Goal: Check status: Check status

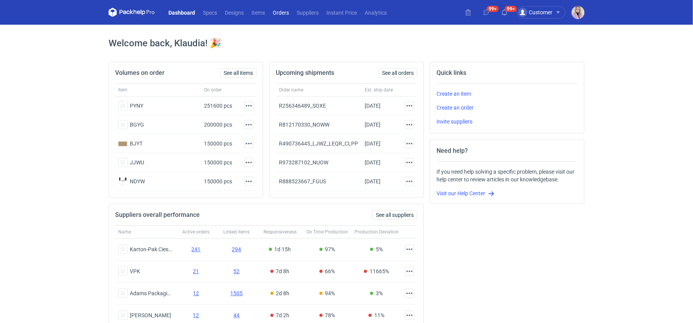
click at [277, 10] on link "Orders" at bounding box center [281, 12] width 24 height 9
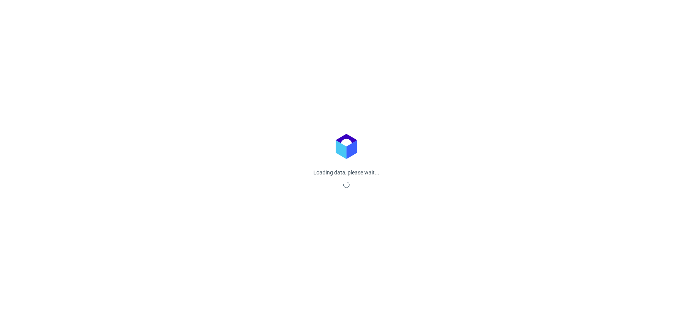
click at [0, 0] on link "Orders" at bounding box center [0, 0] width 0 height 0
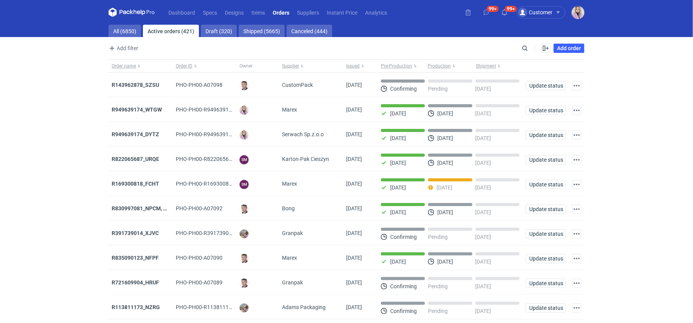
click at [131, 40] on main "All (6850) Active orders (421) Draft (320) Shipped (5665) Canceled (444) Add fi…" at bounding box center [346, 185] width 482 height 320
click at [124, 32] on link "All (6850)" at bounding box center [125, 31] width 32 height 12
click at [527, 45] on input "Search" at bounding box center [491, 48] width 77 height 9
click at [526, 45] on input "Search" at bounding box center [491, 48] width 77 height 9
paste input "OUZJ"
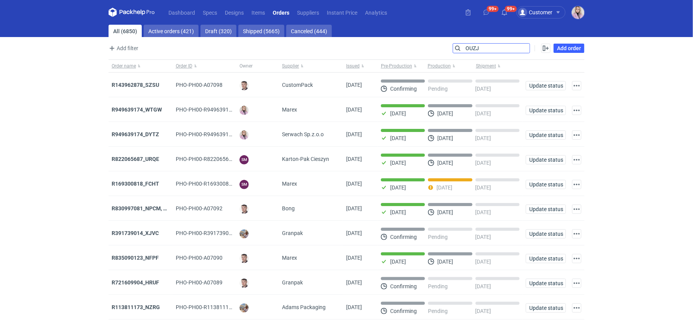
type input "OUZJ"
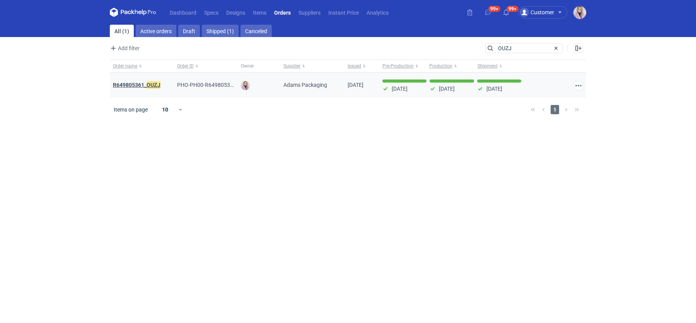
click at [149, 87] on em "OUZJ" at bounding box center [153, 85] width 14 height 9
drag, startPoint x: 519, startPoint y: 46, endPoint x: 335, endPoint y: 40, distance: 184.0
click at [355, 41] on main "All (1) Active orders Draft Shipped (1) Canceled Add filter Owner first name Ow…" at bounding box center [348, 174] width 482 height 299
paste input "JYFT"
type input "JYFT"
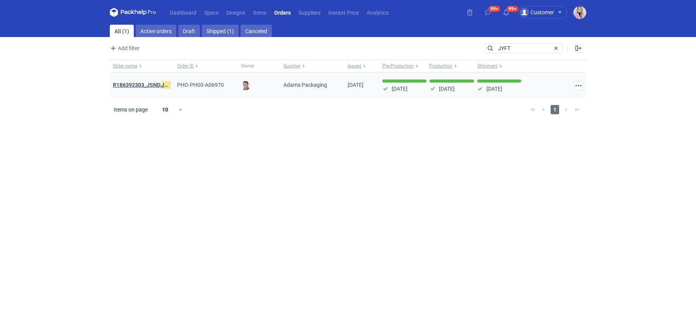
click at [135, 82] on strong "R186392303_JSND, JYFT" at bounding box center [143, 85] width 61 height 9
drag, startPoint x: 515, startPoint y: 48, endPoint x: 395, endPoint y: 45, distance: 119.4
click at [412, 45] on div "Add filter Owner first name Owner last name Issued Supplier Search JYFT Enable …" at bounding box center [348, 51] width 476 height 16
paste input "CUOO"
type input "CUOO"
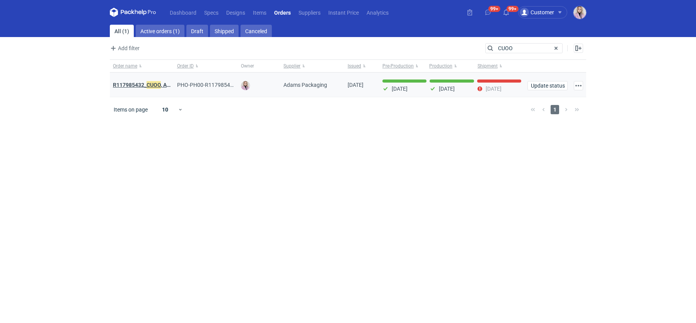
click at [148, 84] on em "CUOO" at bounding box center [153, 85] width 14 height 9
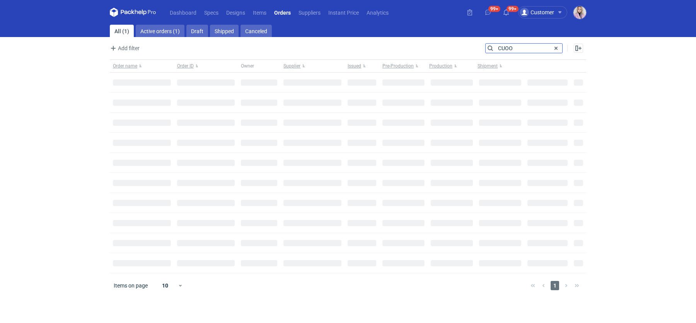
drag, startPoint x: 519, startPoint y: 52, endPoint x: 419, endPoint y: 49, distance: 99.7
click at [423, 50] on div "Add filter Owner first name Owner last name Issued Supplier Search CUOO Enable …" at bounding box center [348, 51] width 476 height 16
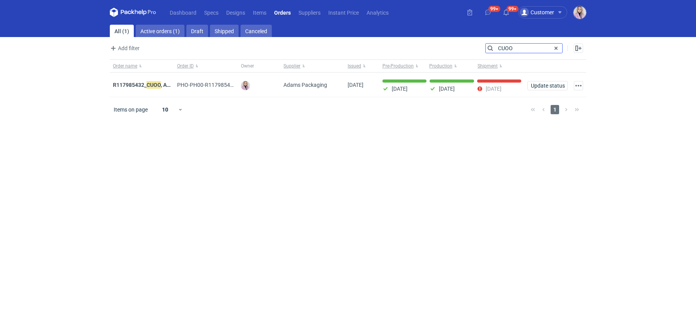
paste input "JSND"
type input "JSND"
click at [135, 84] on strong "R186392303_ JSND , JYFT" at bounding box center [144, 85] width 63 height 9
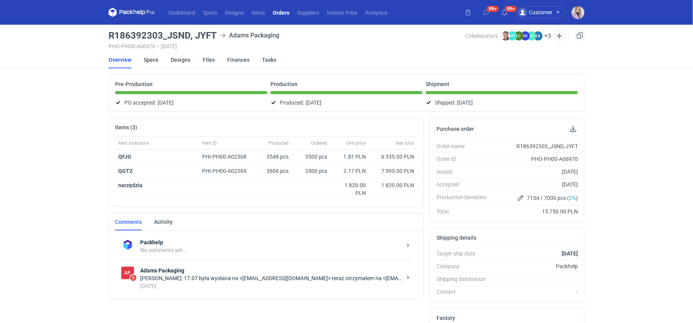
click at [222, 283] on div "[DATE]" at bounding box center [271, 286] width 262 height 8
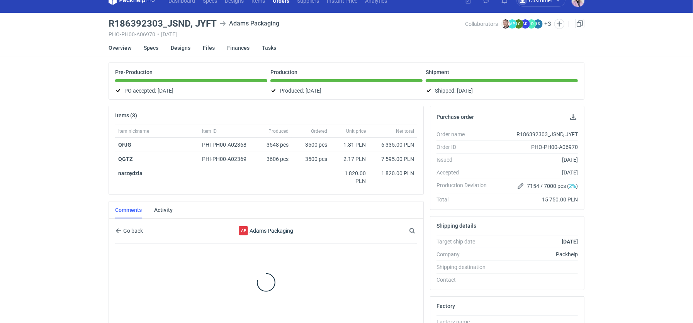
scroll to position [12, 0]
click at [212, 280] on div at bounding box center [266, 282] width 302 height 77
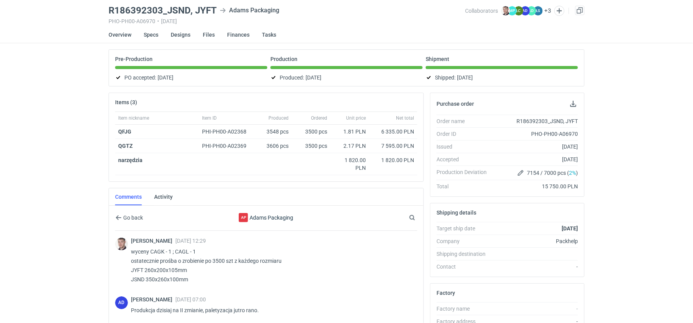
scroll to position [0, 0]
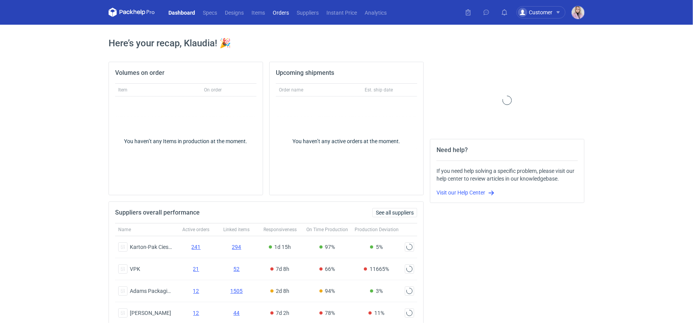
click at [283, 16] on link "Orders" at bounding box center [281, 12] width 24 height 9
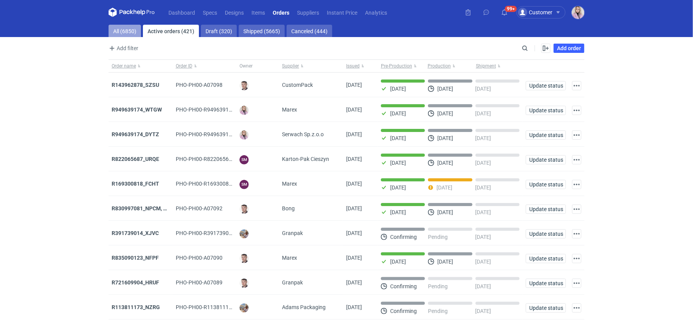
click at [123, 26] on link "All (6850)" at bounding box center [125, 31] width 32 height 12
click at [519, 43] on div "Add filter Owner first name Owner last name Issued Supplier Search Enable all D…" at bounding box center [347, 51] width 476 height 16
click at [524, 48] on input "Search" at bounding box center [491, 48] width 77 height 9
paste input "JSND"
type input "JSND"
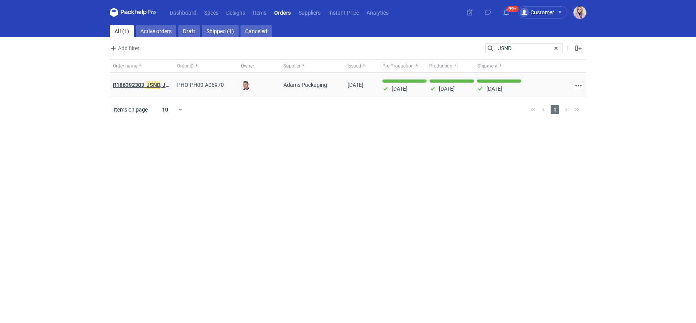
click at [140, 84] on strong "R186392303_ JSND , JYFT" at bounding box center [144, 85] width 63 height 9
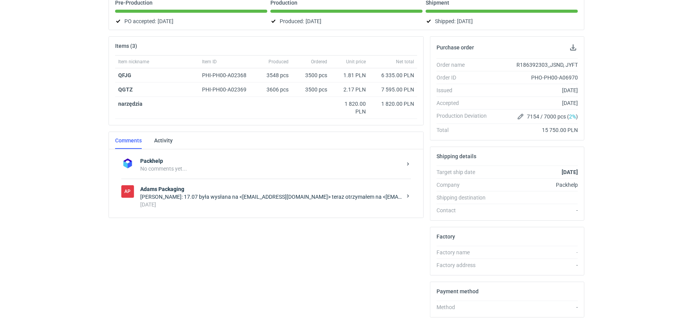
click at [234, 204] on div "[DATE]" at bounding box center [271, 205] width 262 height 8
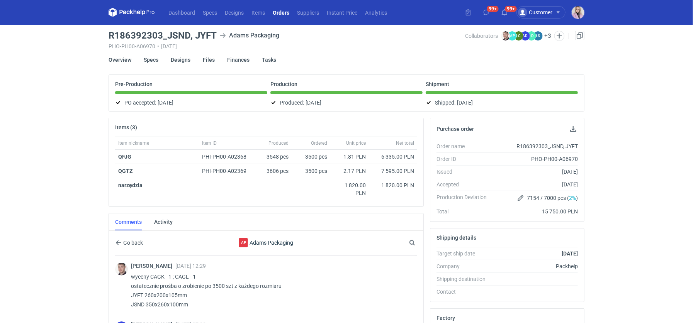
click at [283, 16] on link "Orders" at bounding box center [281, 12] width 24 height 9
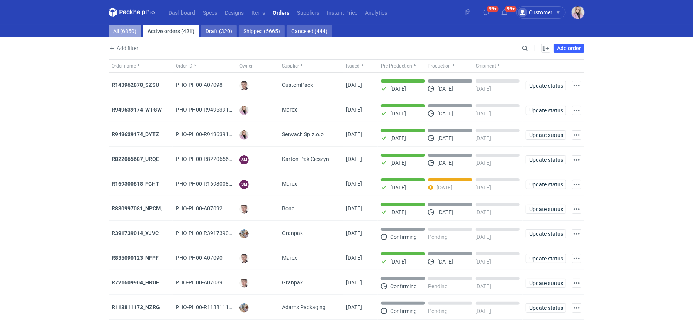
click at [126, 28] on link "All (6850)" at bounding box center [125, 31] width 32 height 12
click at [527, 45] on input "Search" at bounding box center [491, 48] width 77 height 9
click at [527, 46] on input "Search" at bounding box center [491, 48] width 77 height 9
paste input "AZGB"
type input "AZGB"
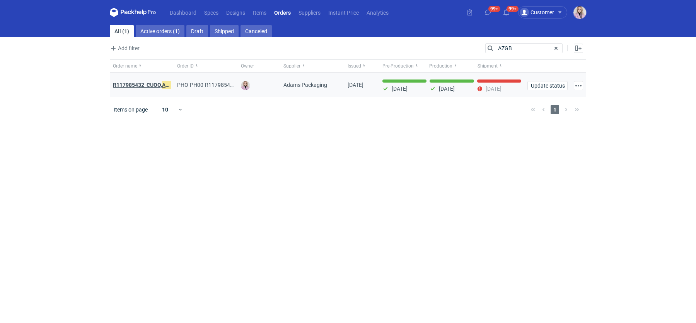
click at [144, 85] on strong "R117985432_CUOO, AZGB , OQAV" at bounding box center [153, 85] width 80 height 9
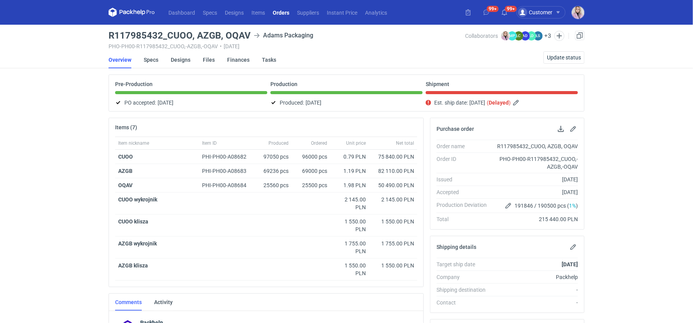
click at [285, 14] on link "Orders" at bounding box center [281, 12] width 24 height 9
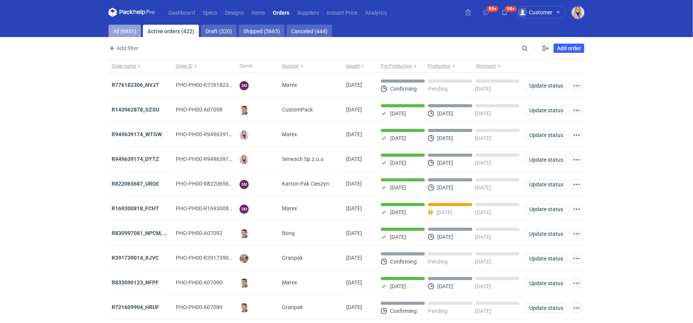
click at [128, 32] on link "All (6851)" at bounding box center [125, 31] width 32 height 12
click at [524, 46] on input "Search" at bounding box center [491, 48] width 77 height 9
click at [523, 47] on input "Search" at bounding box center [491, 48] width 77 height 9
paste input "KNZA"
type input "KNZA"
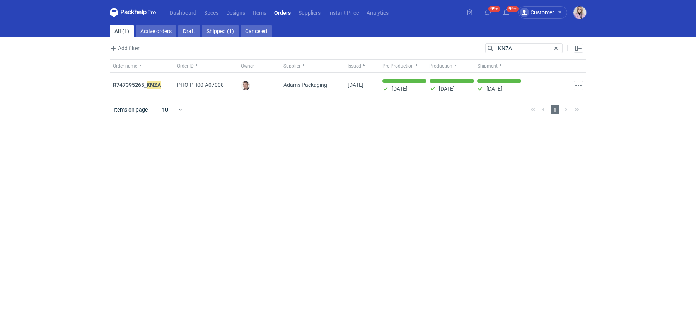
click at [153, 87] on em "KNZA" at bounding box center [153, 85] width 14 height 9
drag, startPoint x: 521, startPoint y: 49, endPoint x: 427, endPoint y: 41, distance: 94.6
click at [438, 42] on main "All (1) Active orders Draft Shipped (1) Canceled Add filter Owner first name Ow…" at bounding box center [348, 174] width 482 height 299
paste input "CAJ"
type input "KCAJ"
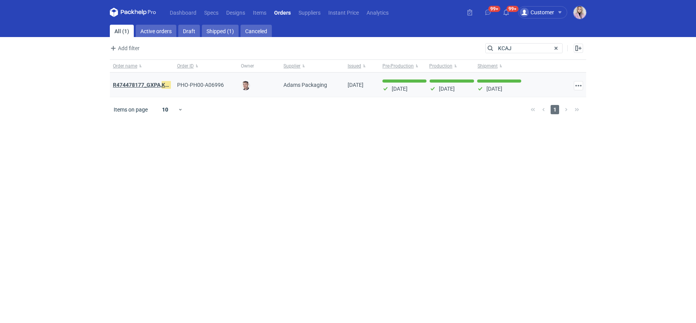
click at [140, 83] on strong "R474478177_GXPA, KCAJ , BVRY" at bounding box center [152, 85] width 78 height 9
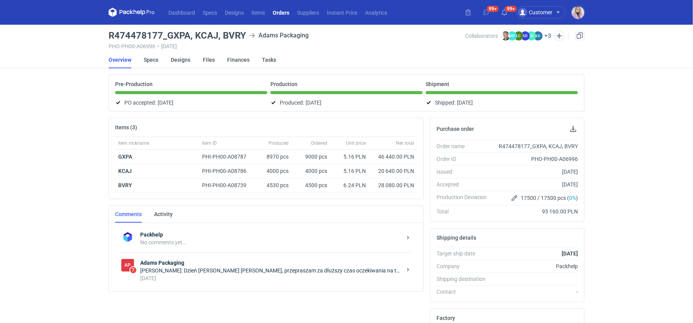
click at [247, 267] on div "Małgorzata Nowotna: Dzień dobry Panie Macieju, przepraszam za dłuższy czas ocze…" at bounding box center [271, 271] width 262 height 8
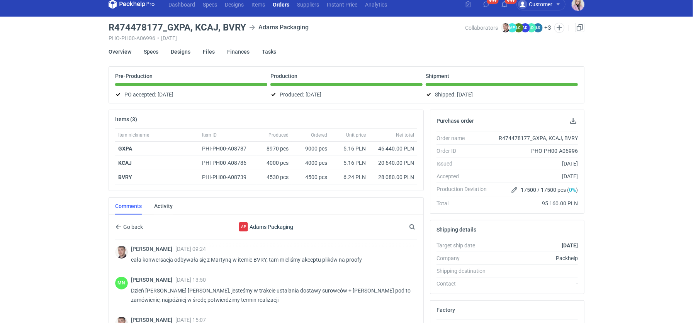
scroll to position [7, 0]
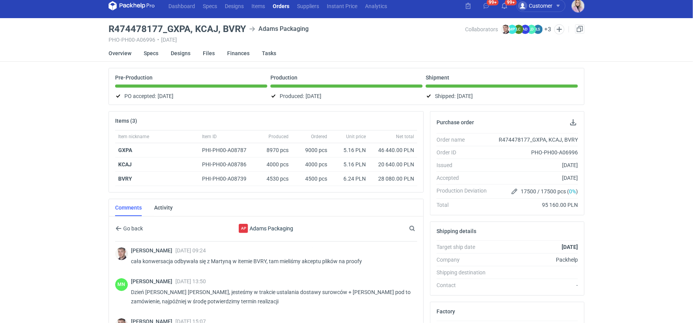
click at [134, 26] on h3 "R474478177_GXPA, KCAJ, BVRY" at bounding box center [178, 28] width 138 height 9
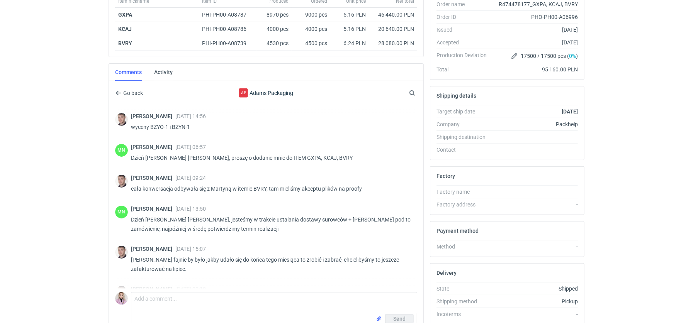
scroll to position [143, 0]
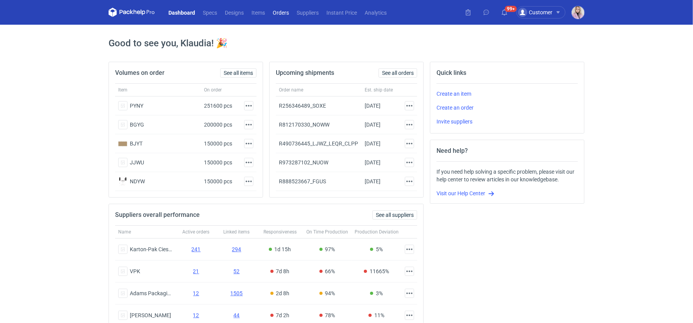
click at [285, 12] on link "Orders" at bounding box center [281, 12] width 24 height 9
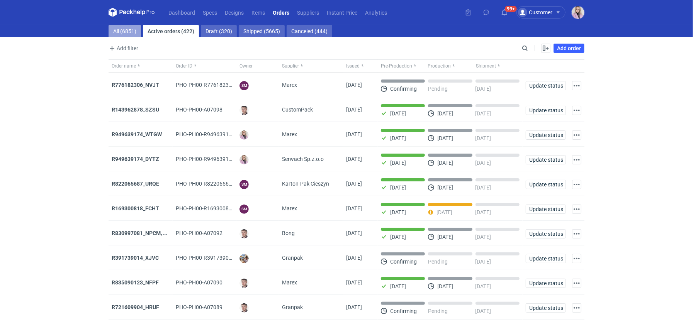
click at [121, 29] on link "All (6851)" at bounding box center [125, 31] width 32 height 12
click at [525, 46] on input "Search" at bounding box center [491, 48] width 77 height 9
click at [525, 47] on input "Search" at bounding box center [491, 48] width 77 height 9
paste input "NHPQ"
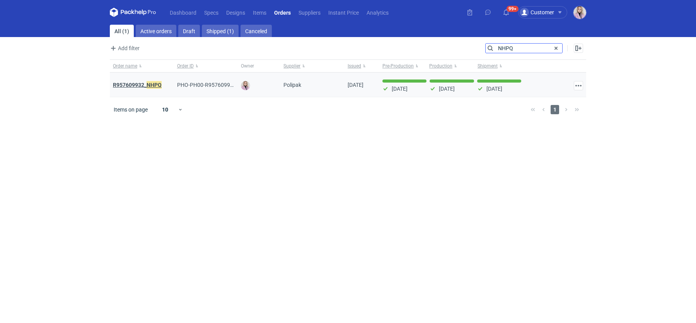
type input "NHPQ"
click at [136, 84] on strong "R957609932_ NHPQ" at bounding box center [137, 85] width 49 height 9
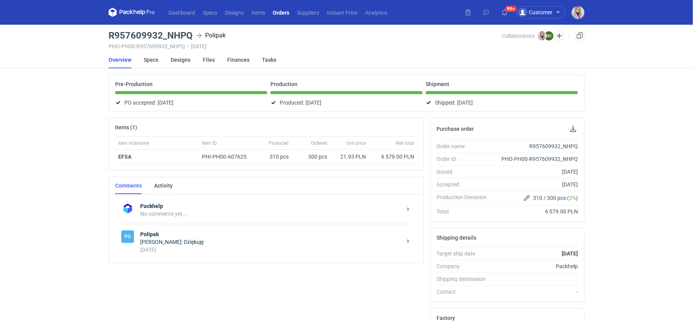
click at [65, 158] on div "Dashboard Specs Designs Items Orders Suppliers Instant Price Analytics 99+ Cust…" at bounding box center [346, 161] width 693 height 323
click at [148, 36] on h3 "R957609932_NHPQ" at bounding box center [151, 35] width 84 height 9
copy h3 "R957609932_NHPQ"
click at [144, 37] on h3 "R957609932_NHPQ" at bounding box center [151, 35] width 84 height 9
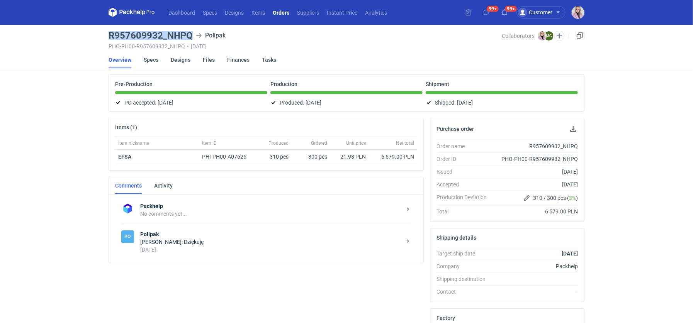
click at [144, 37] on h3 "R957609932_NHPQ" at bounding box center [151, 35] width 84 height 9
copy h3 "R957609932_NHPQ"
